Goal: Find specific page/section: Find specific page/section

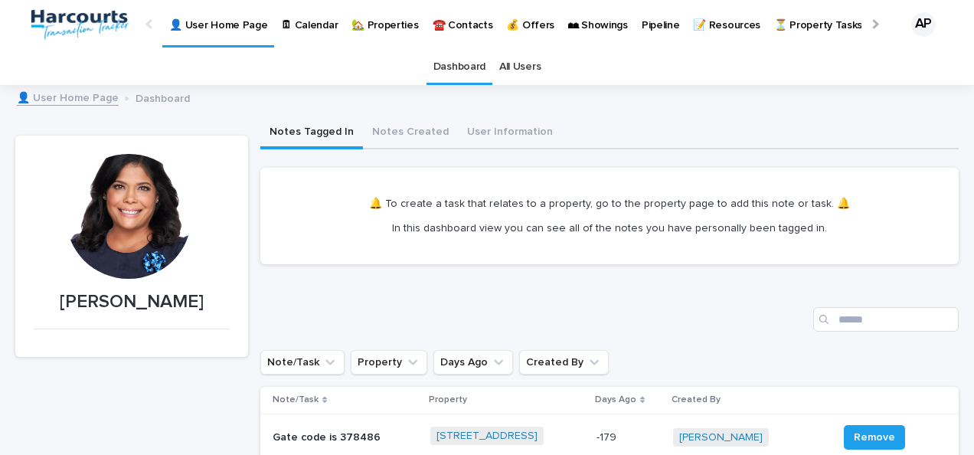
click at [389, 26] on p "🏡 Properties" at bounding box center [385, 16] width 67 height 32
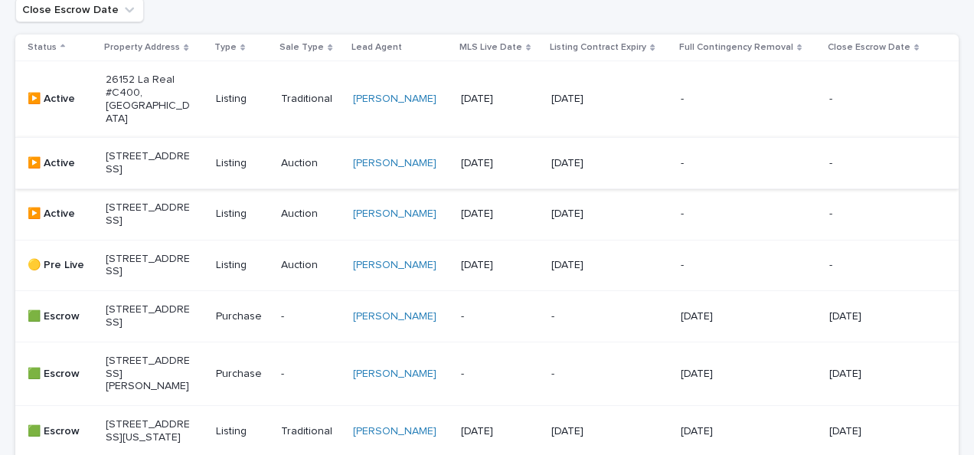
scroll to position [306, 0]
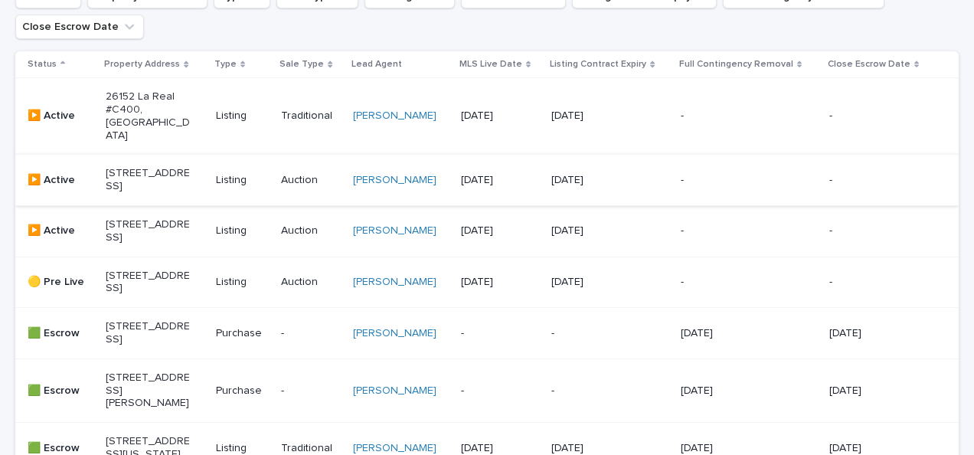
click at [135, 234] on p "[STREET_ADDRESS]" at bounding box center [148, 231] width 85 height 26
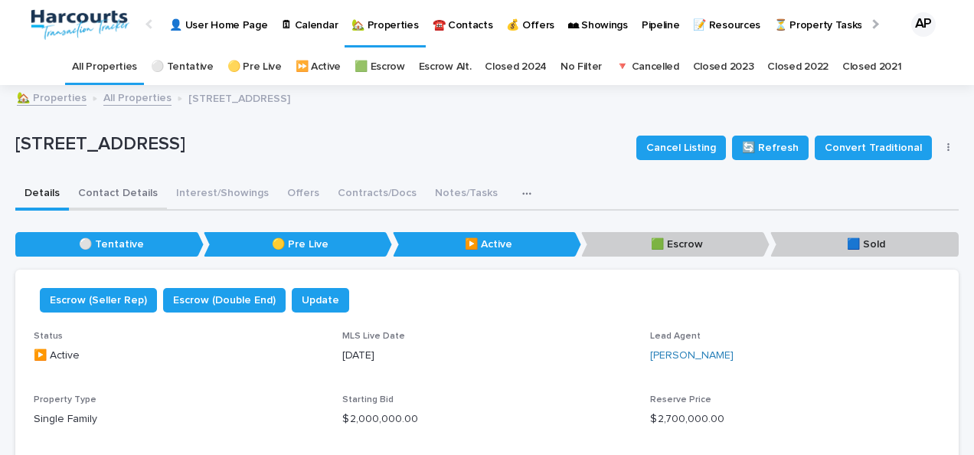
click at [120, 194] on button "Contact Details" at bounding box center [118, 194] width 98 height 32
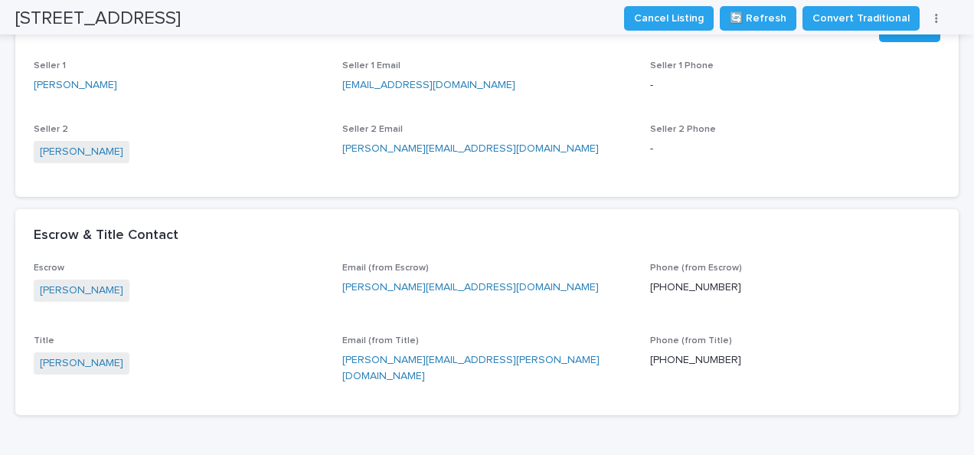
scroll to position [77, 0]
